Goal: Check status: Check status

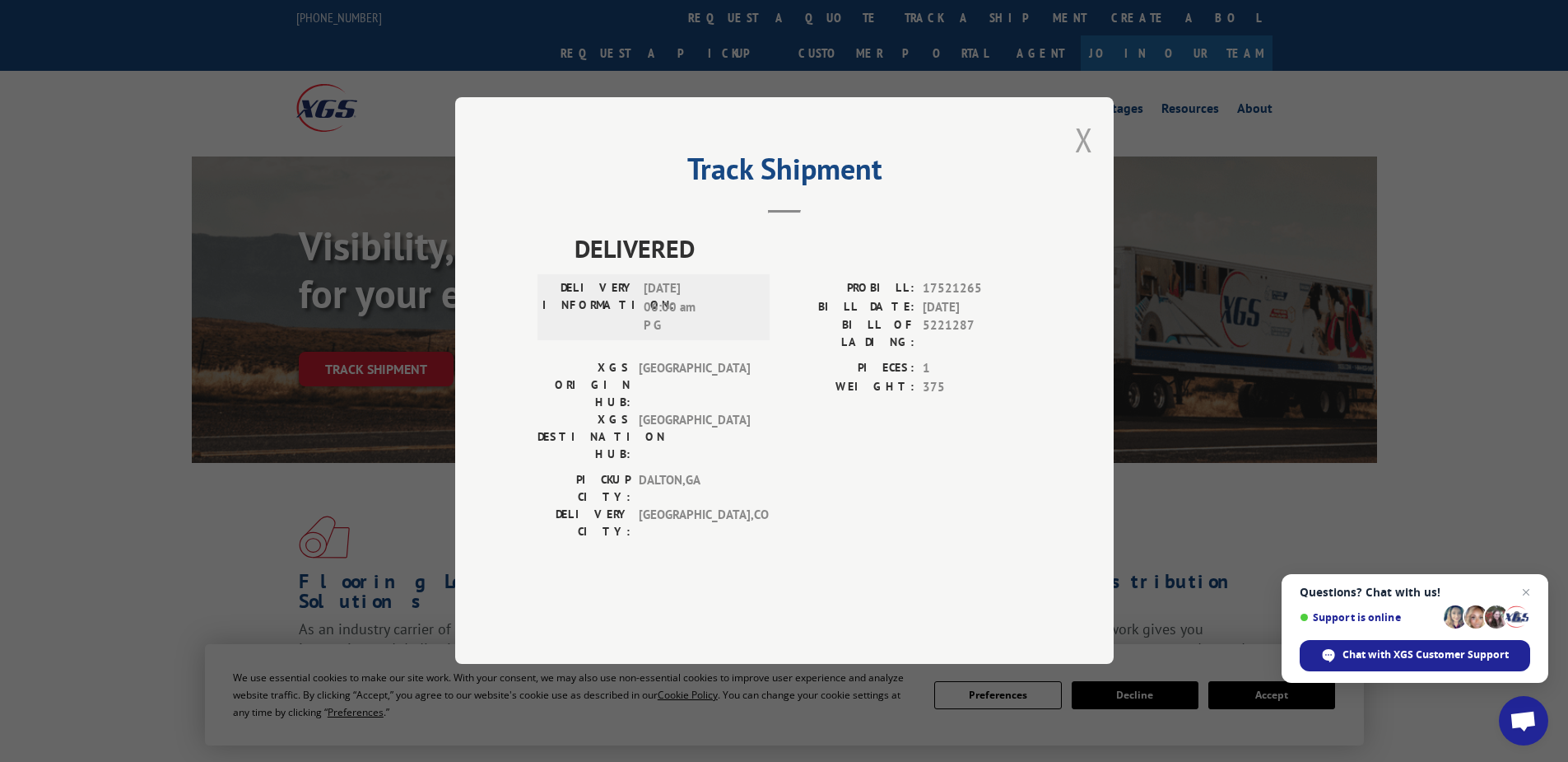
click at [1090, 162] on button "Close modal" at bounding box center [1084, 139] width 18 height 43
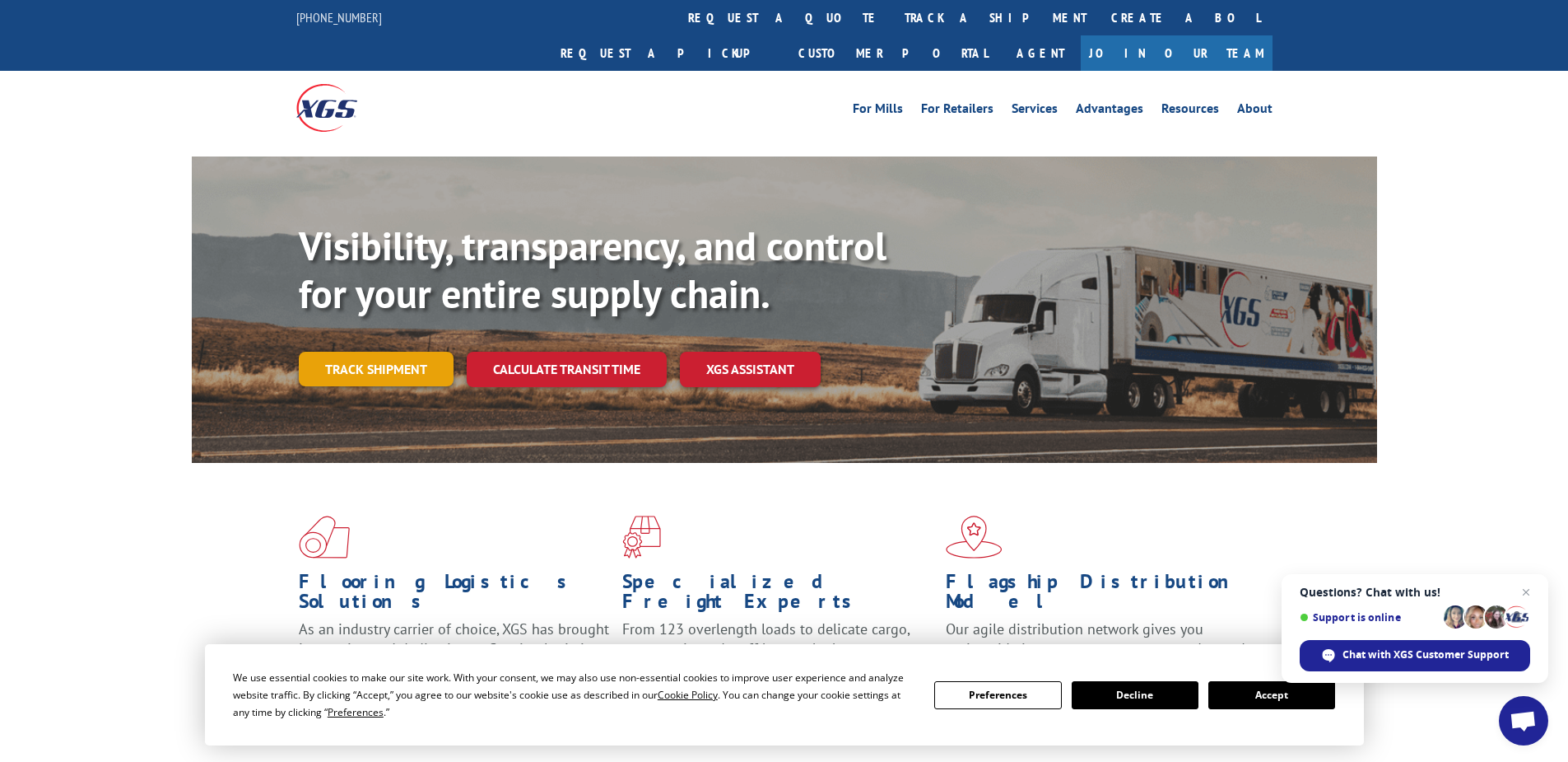
click at [376, 352] on link "Track shipment" at bounding box center [375, 369] width 155 height 35
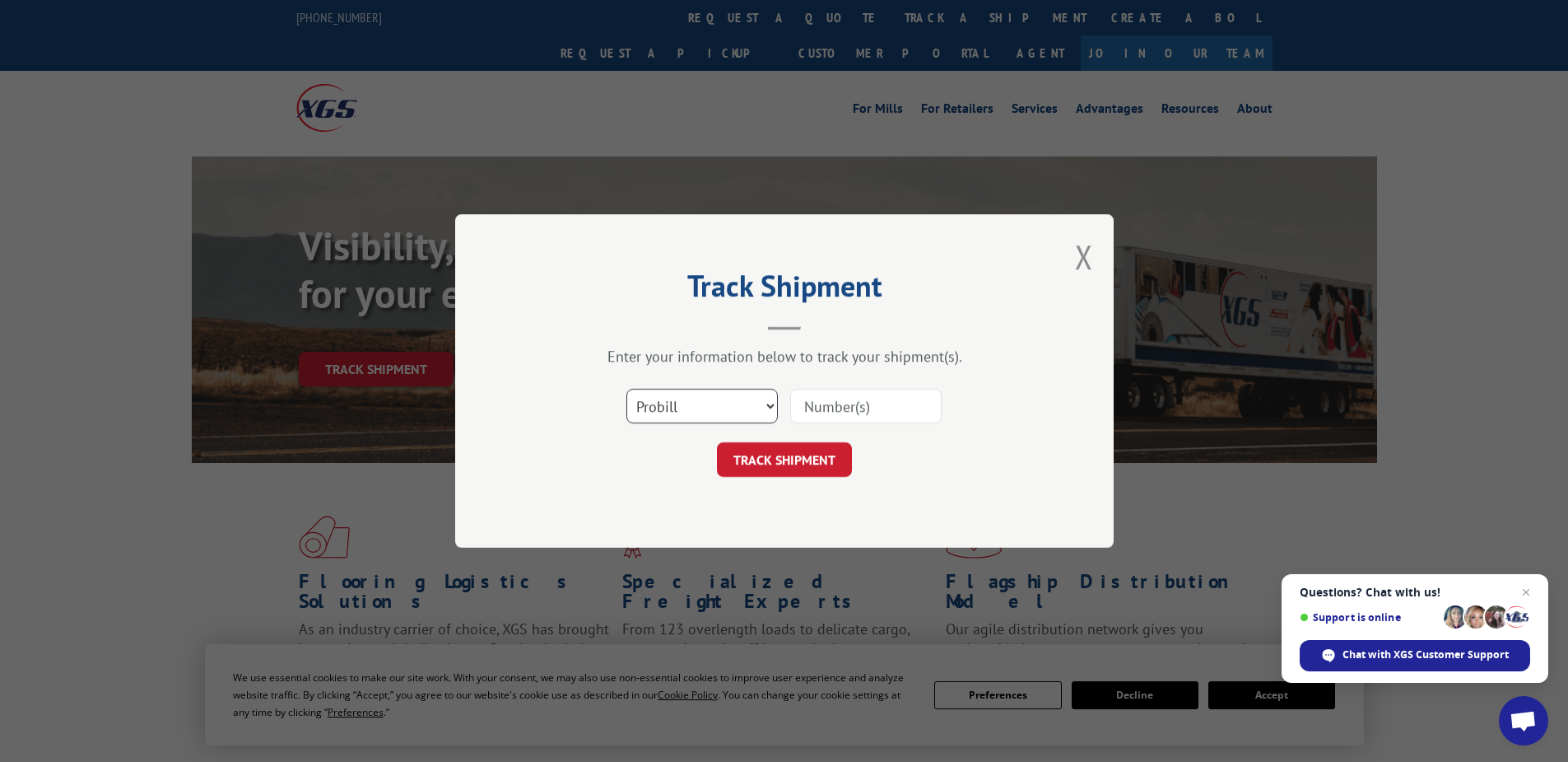
drag, startPoint x: 692, startPoint y: 412, endPoint x: 692, endPoint y: 421, distance: 9.0
click at [692, 412] on select "Select category... Probill BOL PO" at bounding box center [703, 405] width 152 height 35
select select "po"
click at [627, 388] on select "Select category... Probill BOL PO" at bounding box center [703, 405] width 152 height 35
click at [818, 408] on input at bounding box center [866, 405] width 152 height 35
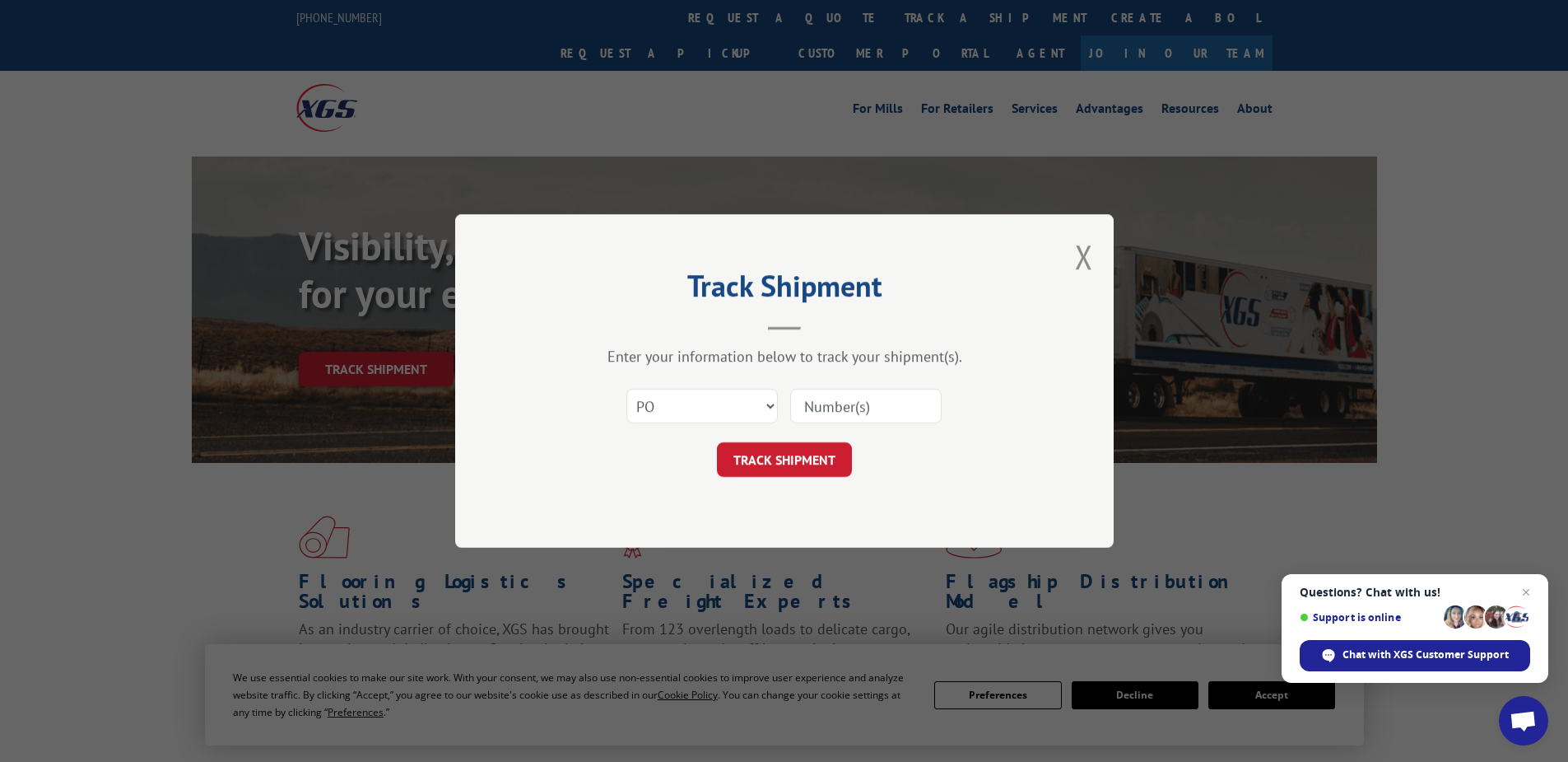
paste input "05535218"
type input "05535218"
click button "TRACK SHIPMENT" at bounding box center [784, 458] width 135 height 35
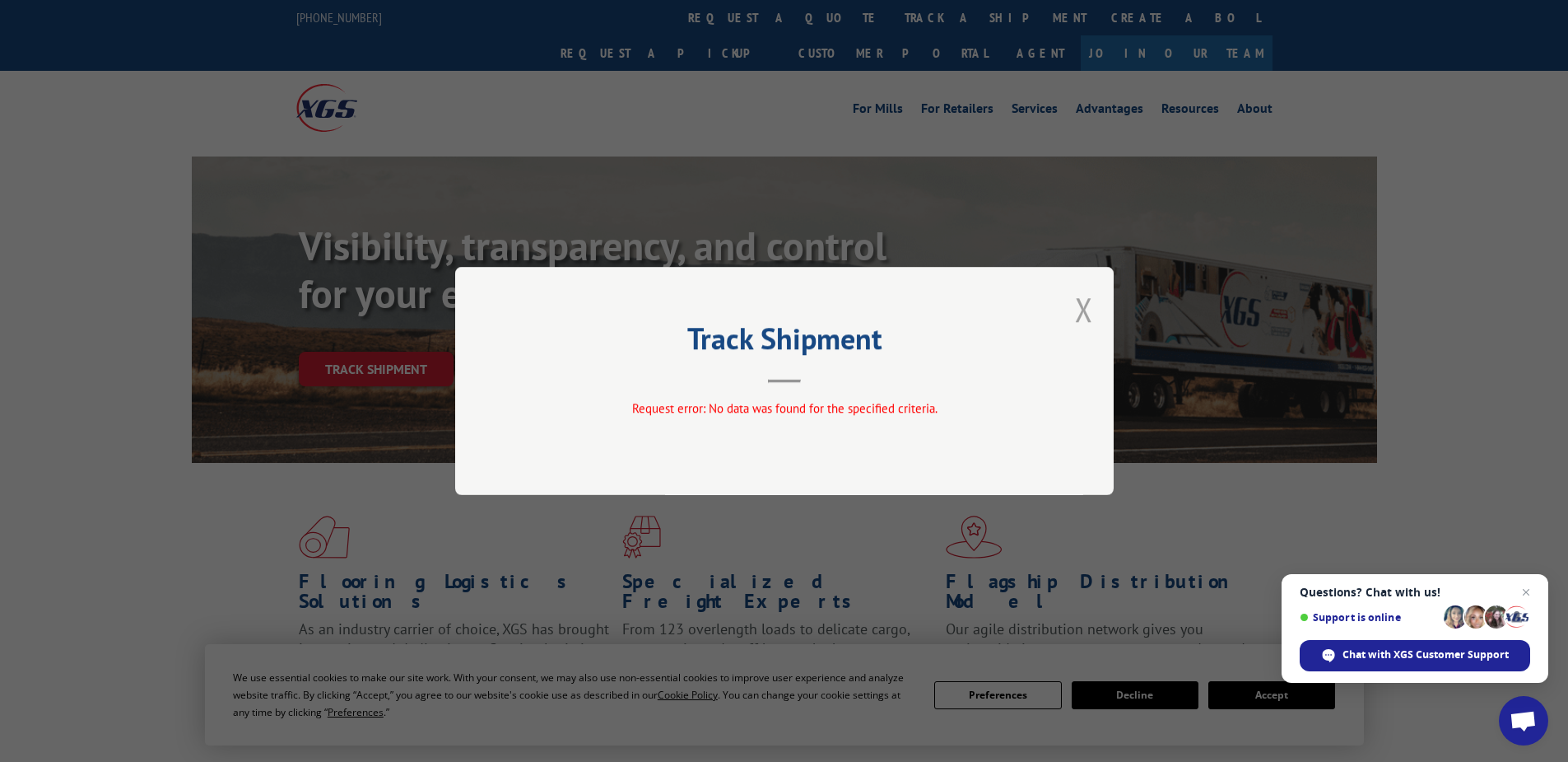
click at [1086, 317] on button "Close modal" at bounding box center [1084, 309] width 18 height 43
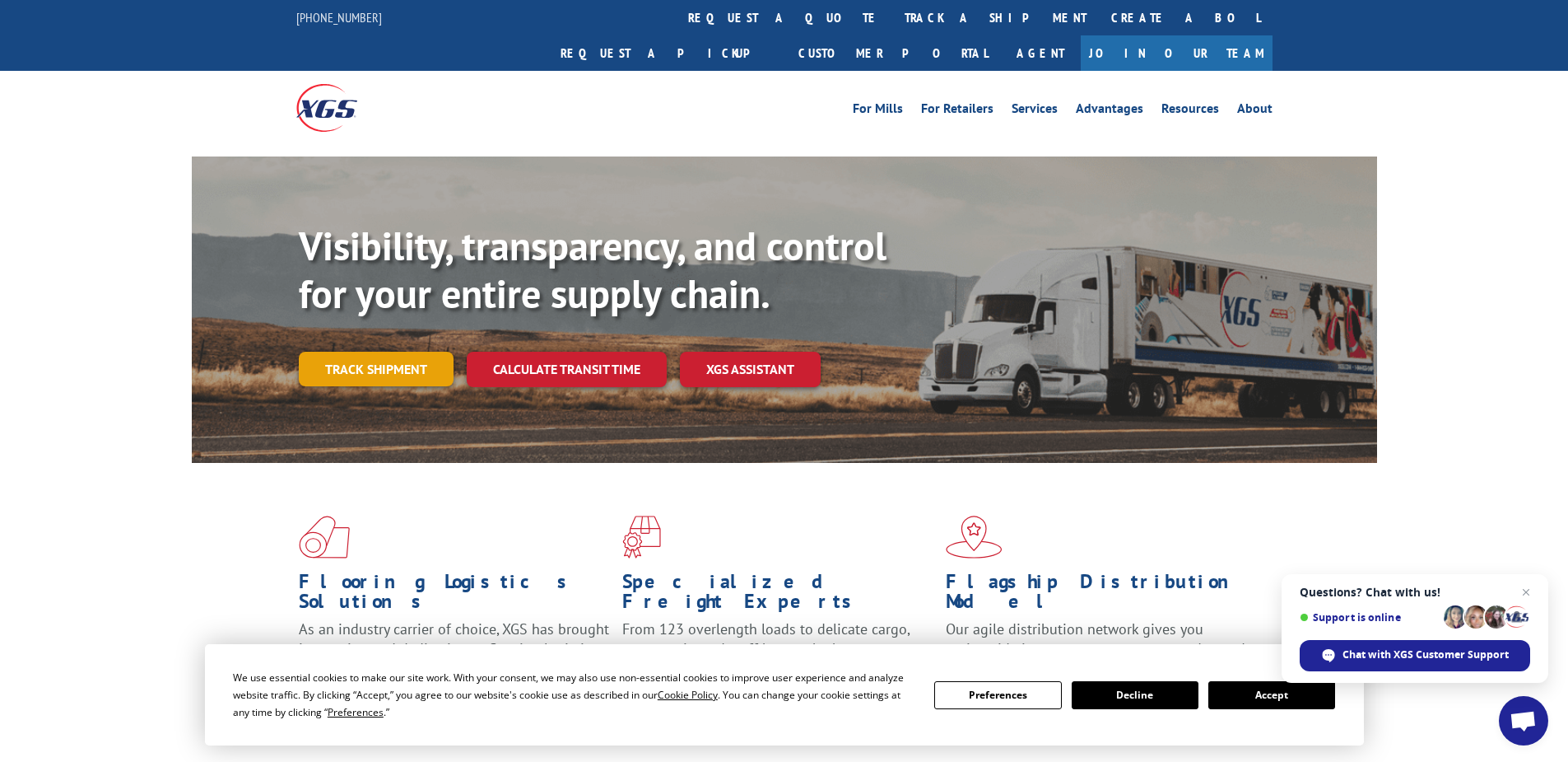
click at [347, 352] on link "Track shipment" at bounding box center [375, 369] width 155 height 35
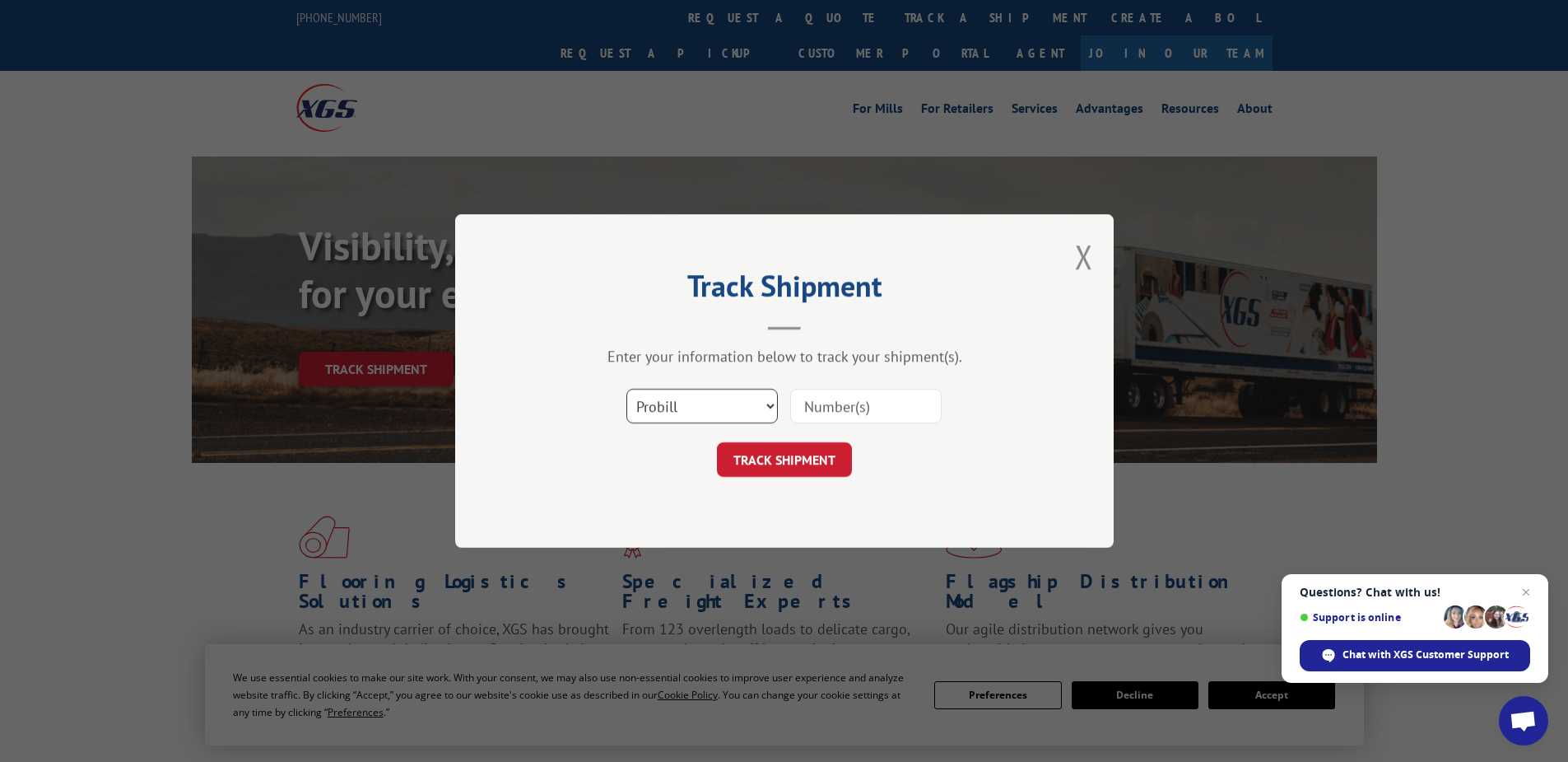
drag, startPoint x: 672, startPoint y: 408, endPoint x: 677, endPoint y: 423, distance: 15.8
click at [672, 408] on select "Select category... Probill BOL PO" at bounding box center [703, 405] width 152 height 35
select select "po"
click at [627, 388] on select "Select category... Probill BOL PO" at bounding box center [703, 405] width 152 height 35
click at [806, 405] on input at bounding box center [866, 405] width 152 height 35
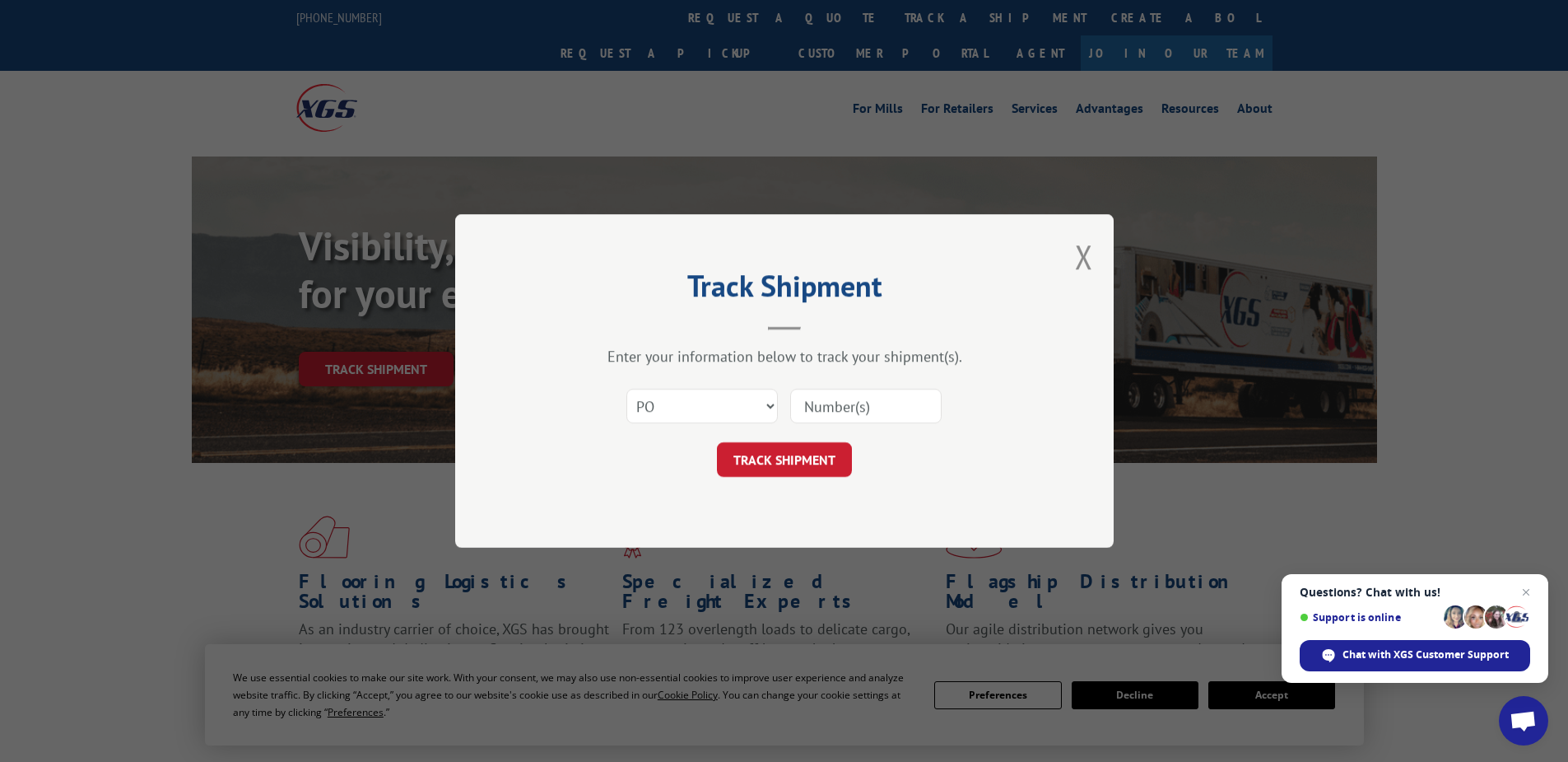
paste input "05535238"
type input "05535238"
click at [798, 462] on button "TRACK SHIPMENT" at bounding box center [784, 458] width 135 height 35
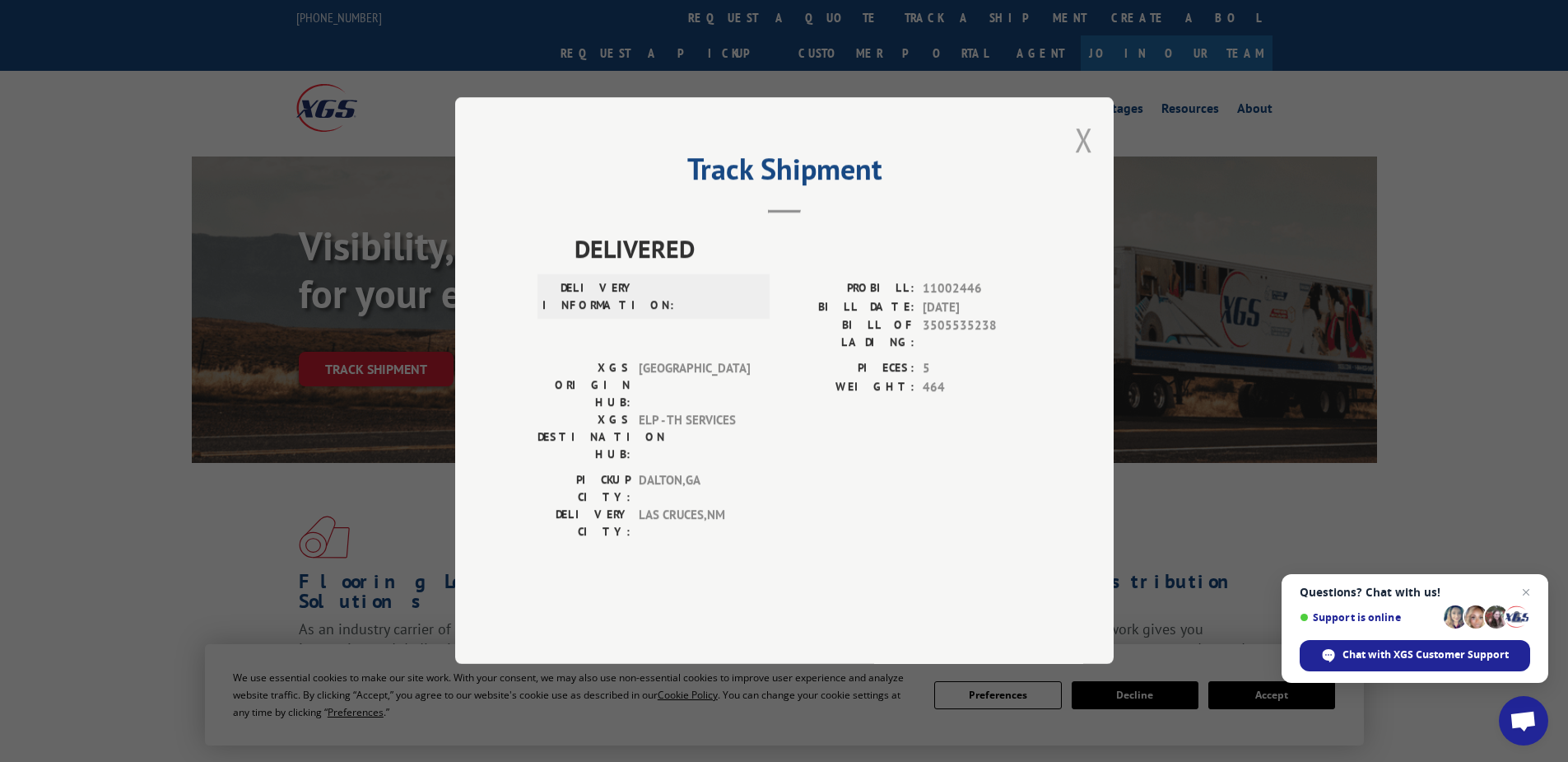
click at [1086, 162] on button "Close modal" at bounding box center [1084, 139] width 18 height 43
